Goal: Task Accomplishment & Management: Complete application form

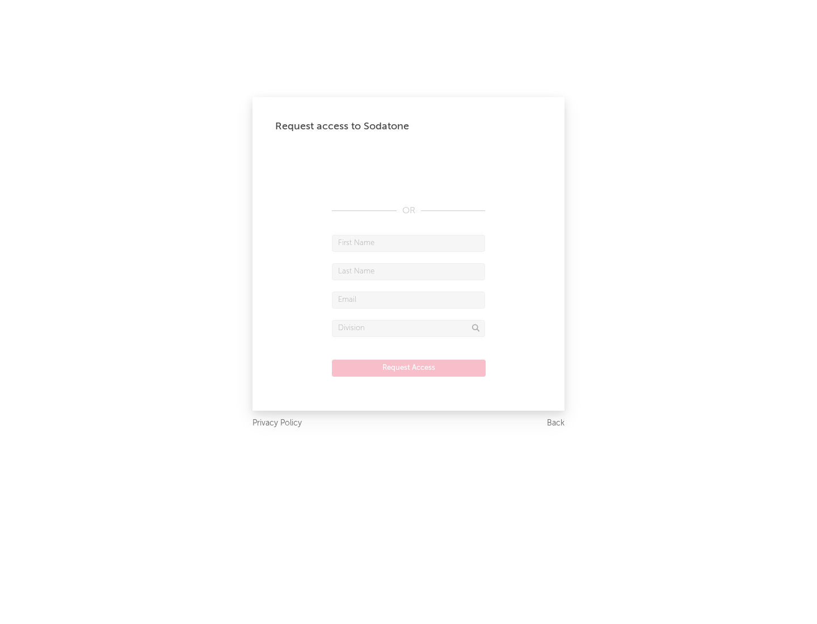
click at [408, 243] on input "text" at bounding box center [408, 243] width 153 height 17
type input "[PERSON_NAME]"
click at [408, 271] on input "text" at bounding box center [408, 271] width 153 height 17
type input "[PERSON_NAME]"
click at [408, 299] on input "text" at bounding box center [408, 300] width 153 height 17
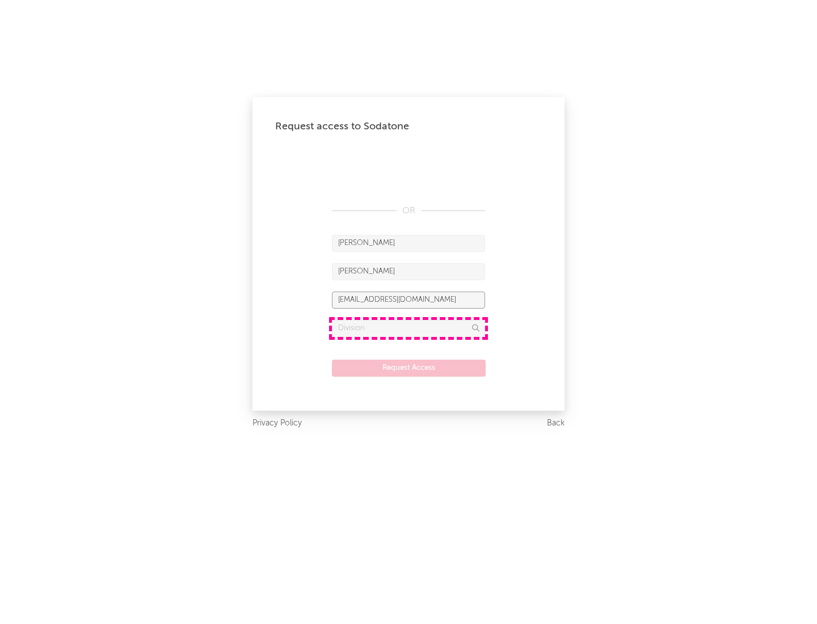
type input "[EMAIL_ADDRESS][DOMAIN_NAME]"
click at [408, 328] on input "text" at bounding box center [408, 328] width 153 height 17
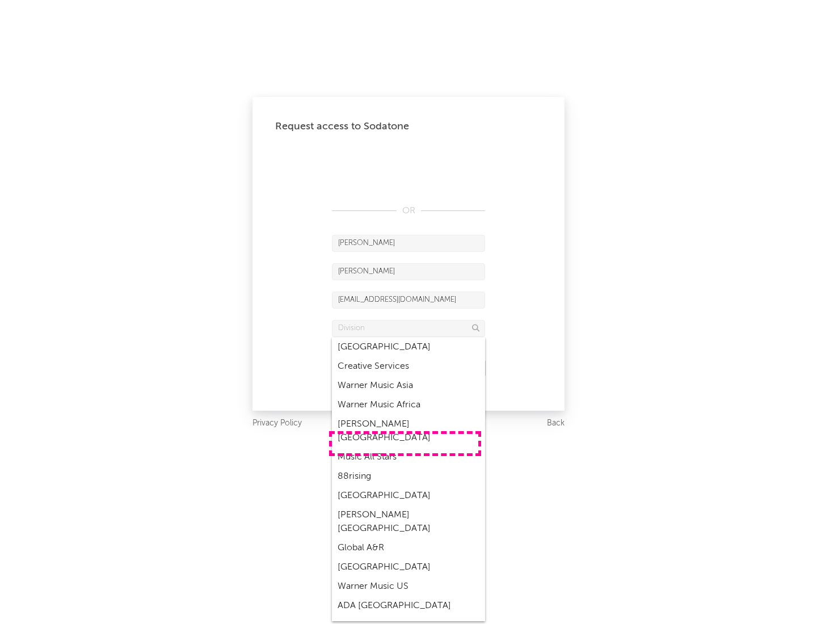
click at [405, 447] on div "Music All Stars" at bounding box center [408, 456] width 153 height 19
type input "Music All Stars"
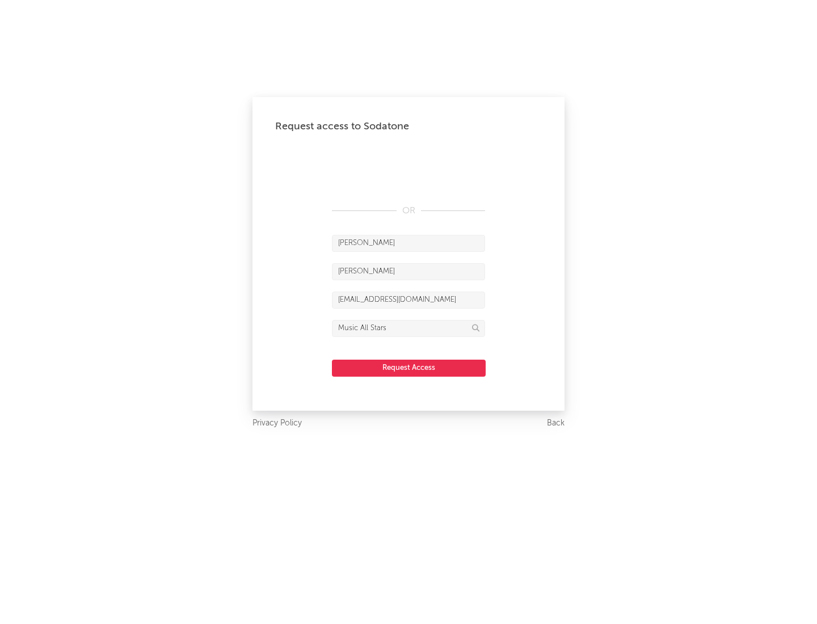
click at [408, 368] on button "Request Access" at bounding box center [409, 368] width 154 height 17
